Goal: Information Seeking & Learning: Compare options

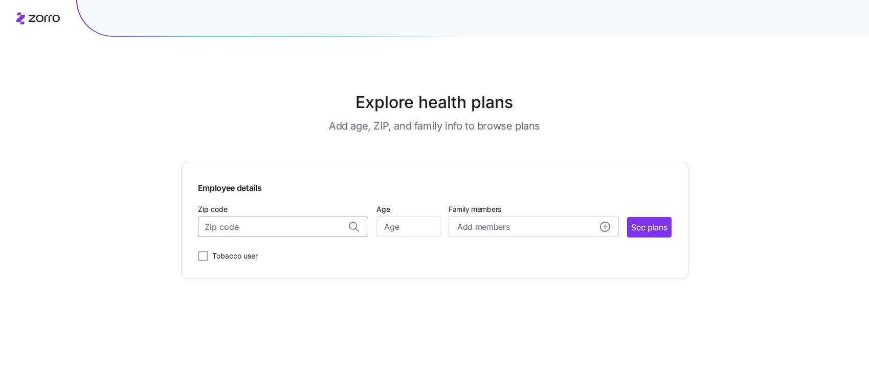
click at [249, 225] on input "Zip code" at bounding box center [283, 226] width 170 height 20
click at [255, 231] on input "Zip code" at bounding box center [283, 226] width 170 height 20
type input "23225"
click at [406, 229] on input "Age" at bounding box center [408, 226] width 64 height 20
type input "33"
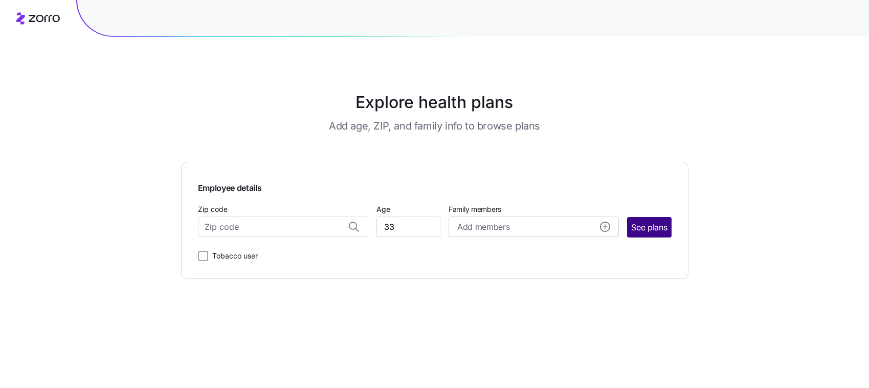
click at [645, 229] on span "See plans" at bounding box center [649, 227] width 36 height 13
click at [247, 230] on input "Zip code" at bounding box center [283, 226] width 170 height 20
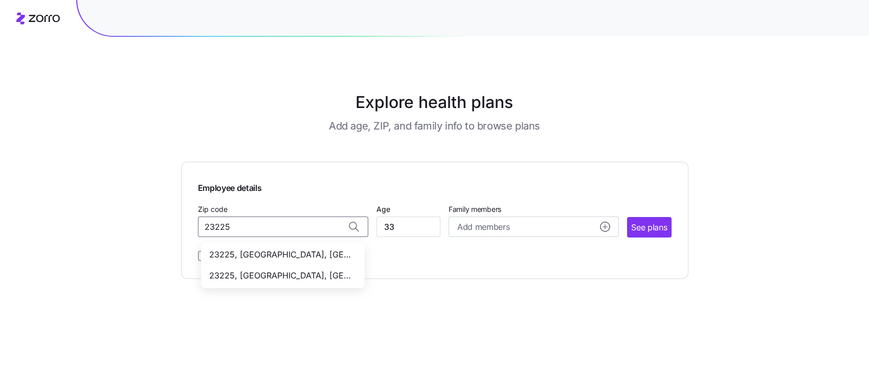
click at [275, 272] on span "23225, [GEOGRAPHIC_DATA], [GEOGRAPHIC_DATA]" at bounding box center [280, 275] width 143 height 13
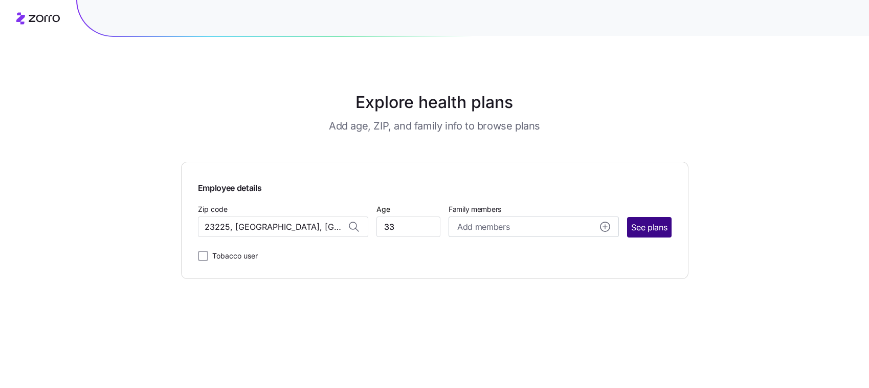
type input "23225, [GEOGRAPHIC_DATA], [GEOGRAPHIC_DATA]"
click at [639, 227] on span "See plans" at bounding box center [649, 227] width 36 height 13
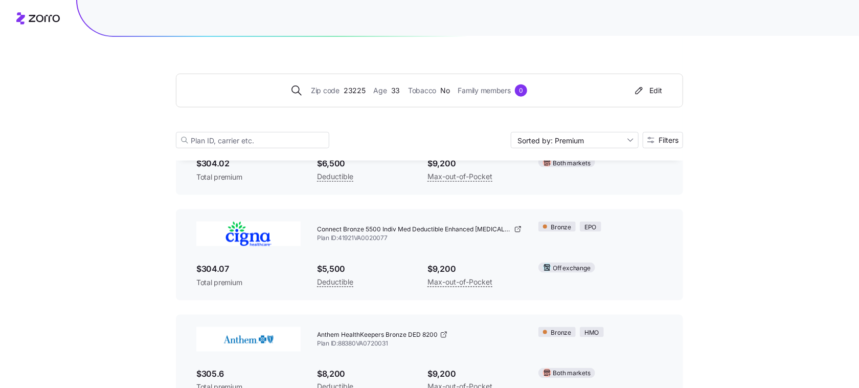
scroll to position [685, 0]
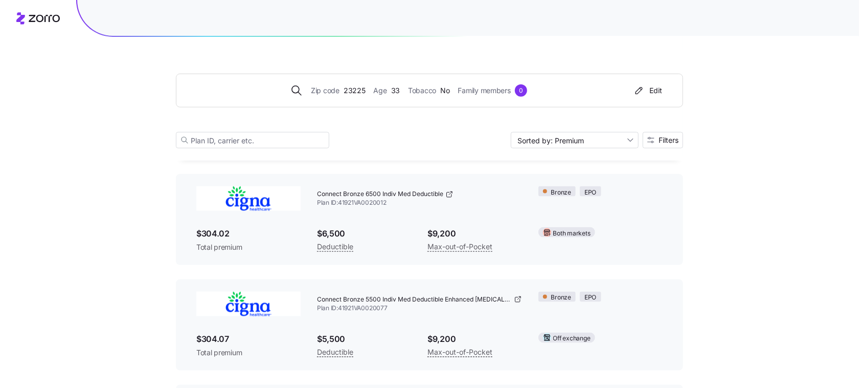
scroll to position [575, 0]
click at [634, 137] on input "Sorted by: Premium" at bounding box center [575, 140] width 128 height 16
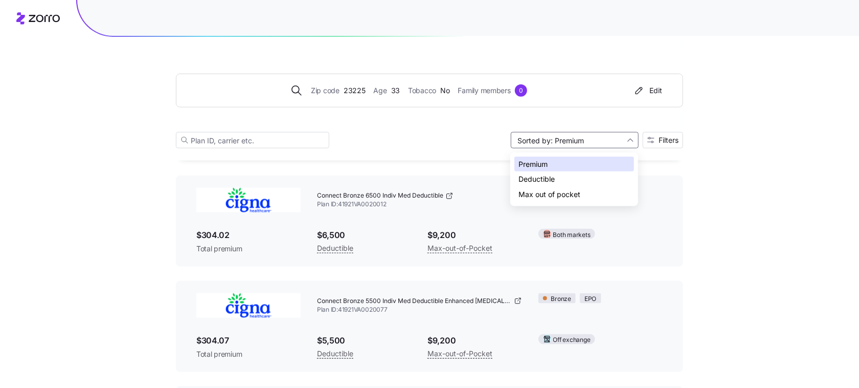
click at [606, 174] on div "Deductible" at bounding box center [574, 178] width 120 height 15
type input "Sorted by: Deductible"
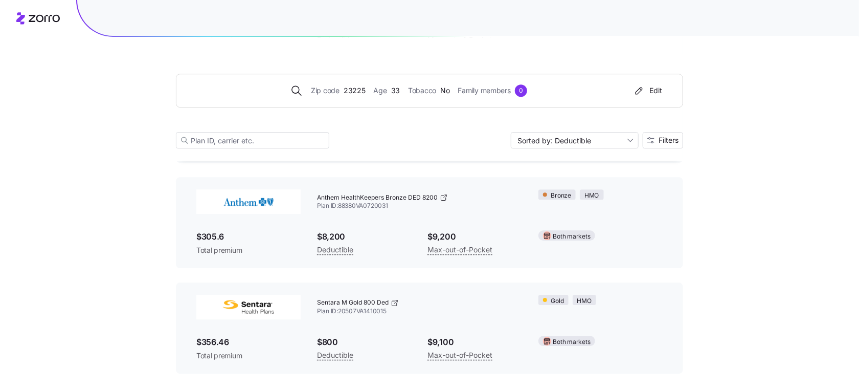
scroll to position [7652, 0]
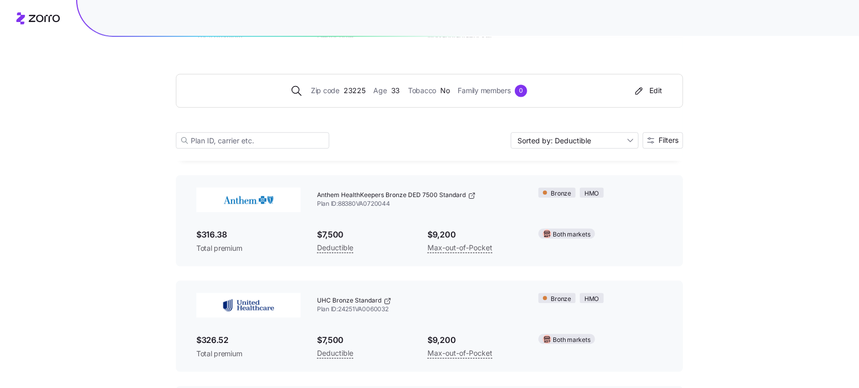
scroll to position [7076, 0]
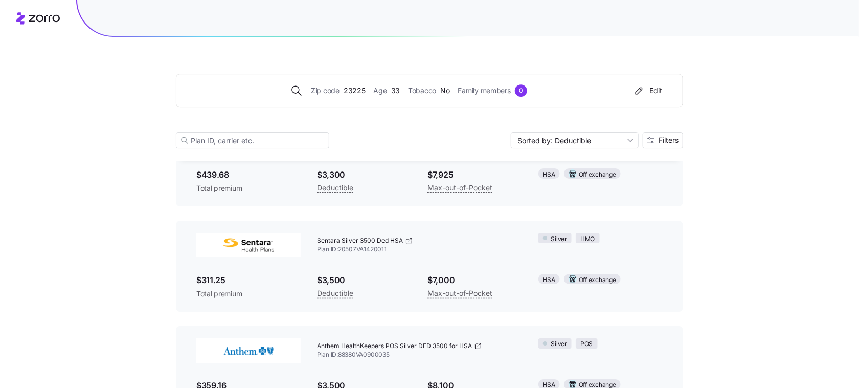
scroll to position [3707, 0]
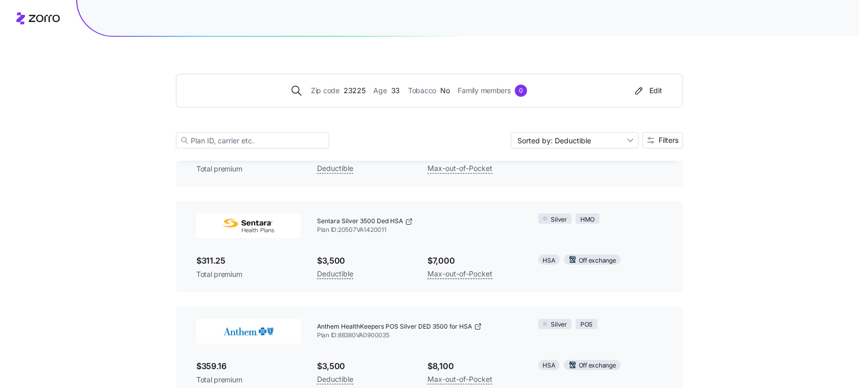
drag, startPoint x: 195, startPoint y: 237, endPoint x: 277, endPoint y: 229, distance: 82.2
click at [277, 229] on div at bounding box center [248, 225] width 121 height 41
click at [321, 226] on span "Sentara Silver 3500 Ded HSA" at bounding box center [360, 221] width 86 height 9
drag, startPoint x: 316, startPoint y: 233, endPoint x: 401, endPoint y: 245, distance: 85.7
click at [401, 245] on div "Sentara Silver 3500 Ded HSA Plan ID: 20507VA1420011" at bounding box center [419, 225] width 221 height 41
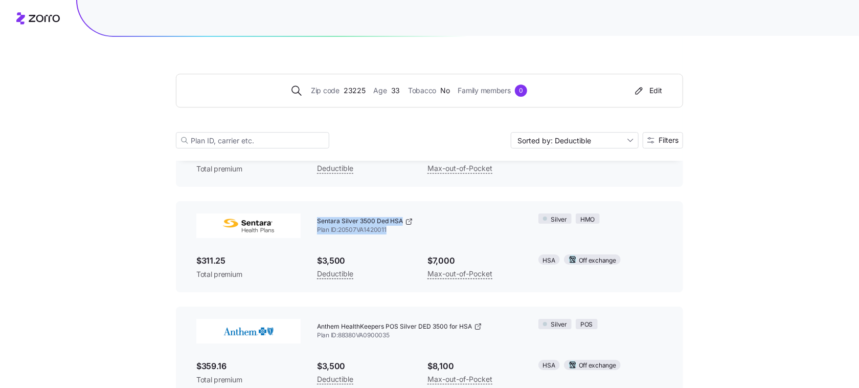
copy div "Sentara Silver 3500 Ded HSA Plan ID: 20507VA1420011"
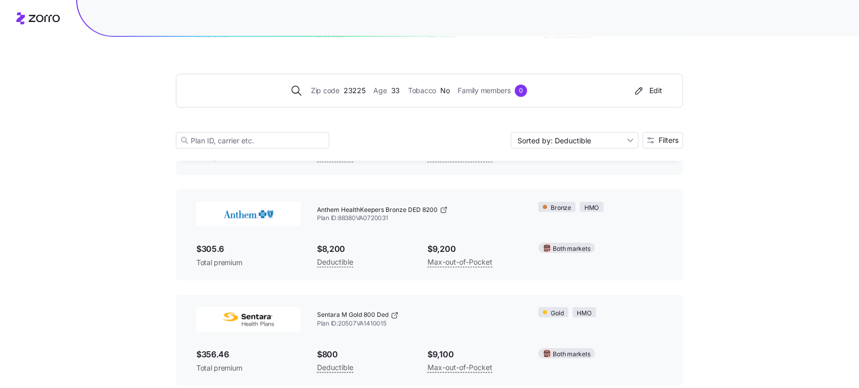
scroll to position [7652, 0]
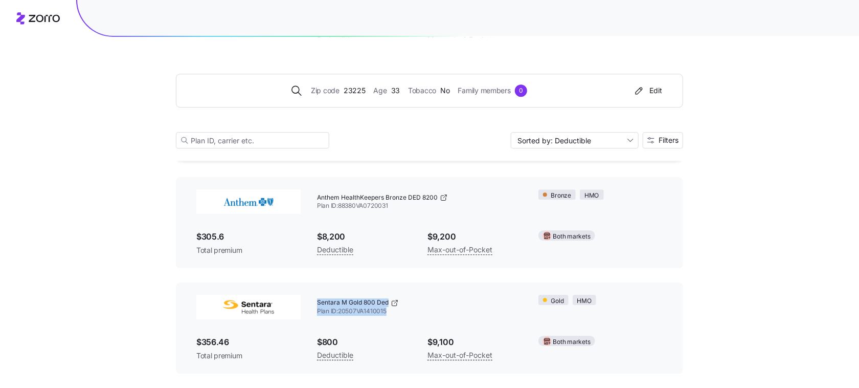
drag, startPoint x: 393, startPoint y: 311, endPoint x: 315, endPoint y: 303, distance: 78.2
click at [315, 303] on div "Sentara M Gold 800 Ded Plan ID: 20507VA1410015" at bounding box center [419, 306] width 221 height 41
copy div "Sentara M Gold 800 Ded Plan ID: 20507VA1410015"
